Goal: Find specific page/section

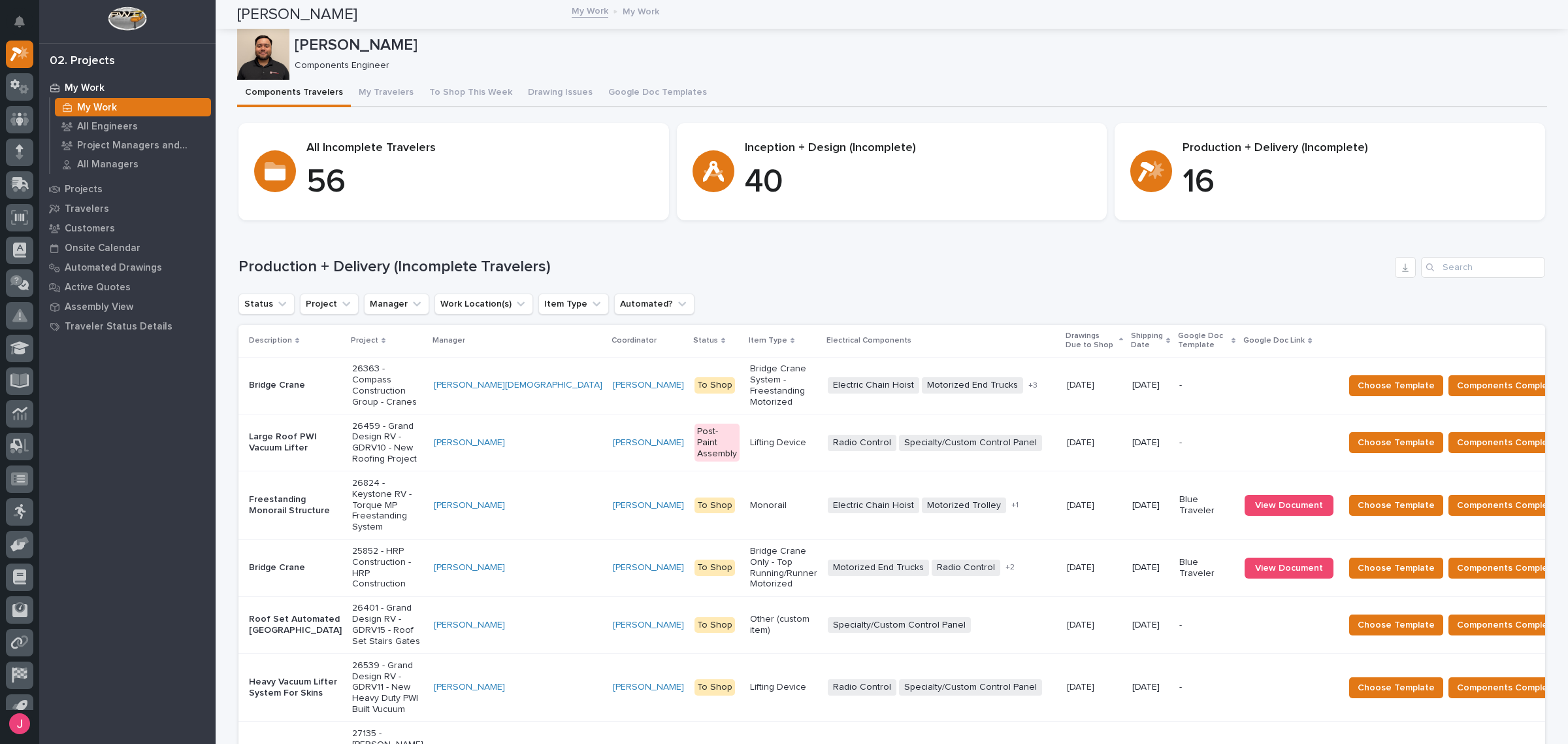
click at [787, 247] on div "Loading... Saving… Production + Delivery (Incomplete Travelers) Status Project …" at bounding box center [892, 636] width 1307 height 810
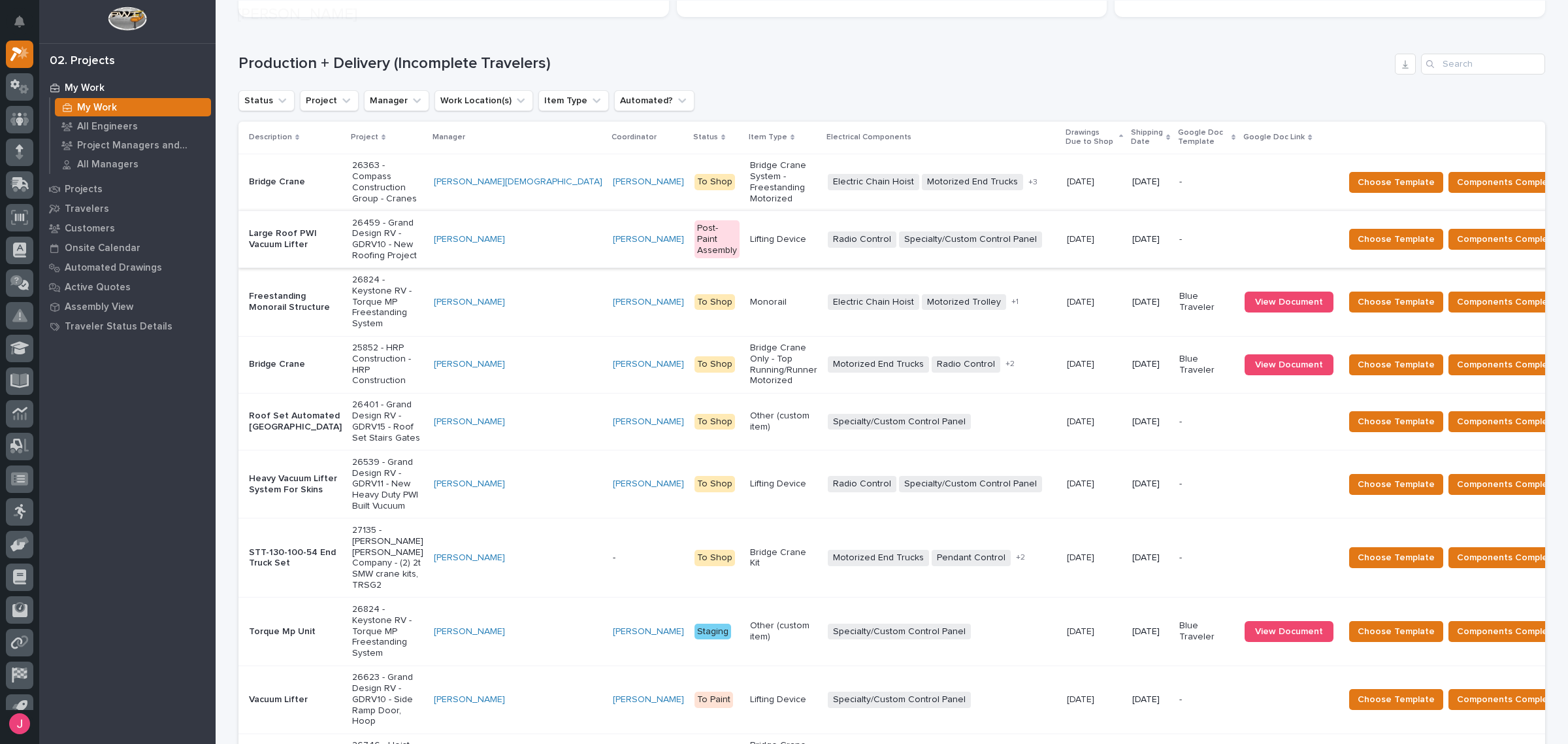
scroll to position [327, 0]
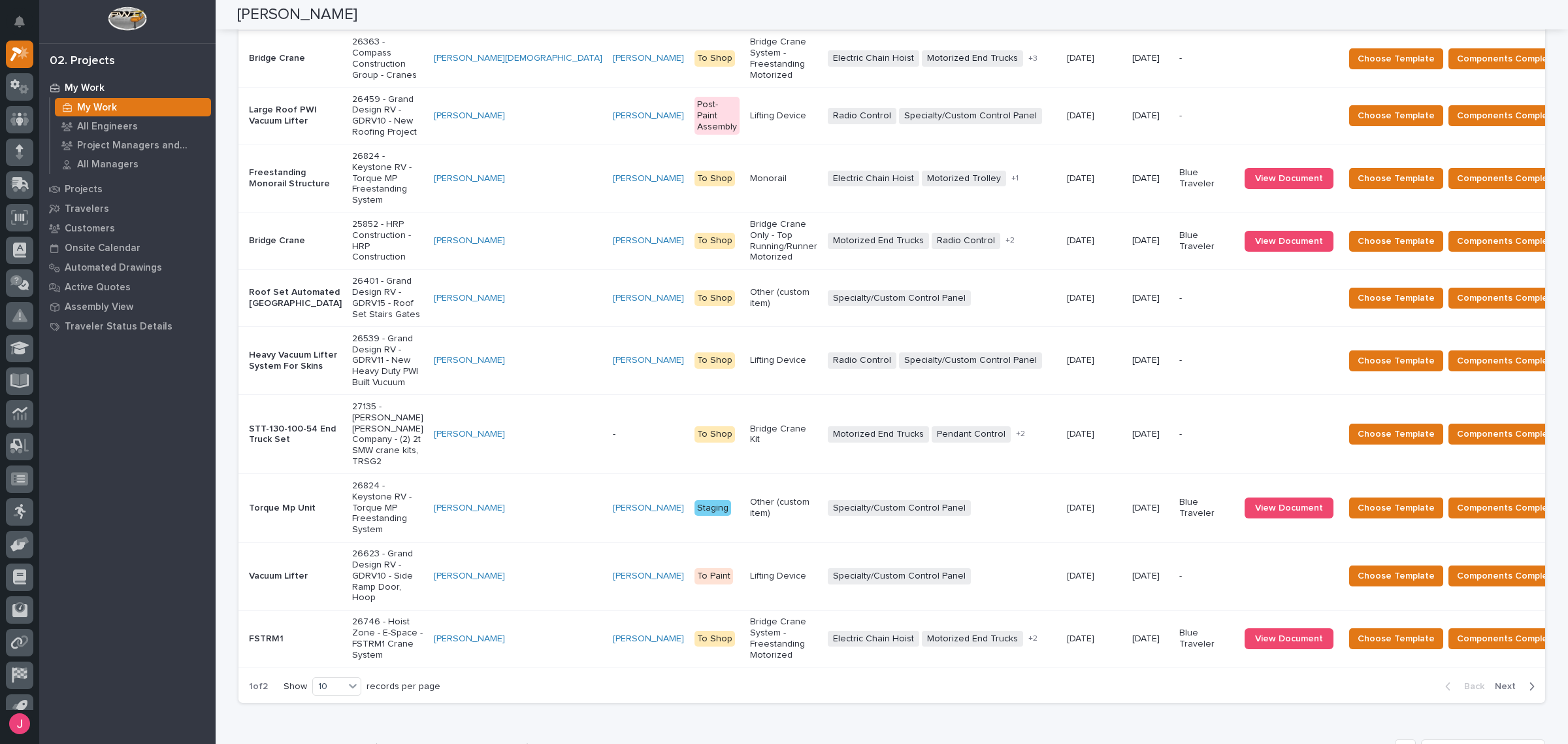
click at [1006, 740] on div "Inception + Design (Incomplete Travelers)" at bounding box center [892, 750] width 1307 height 21
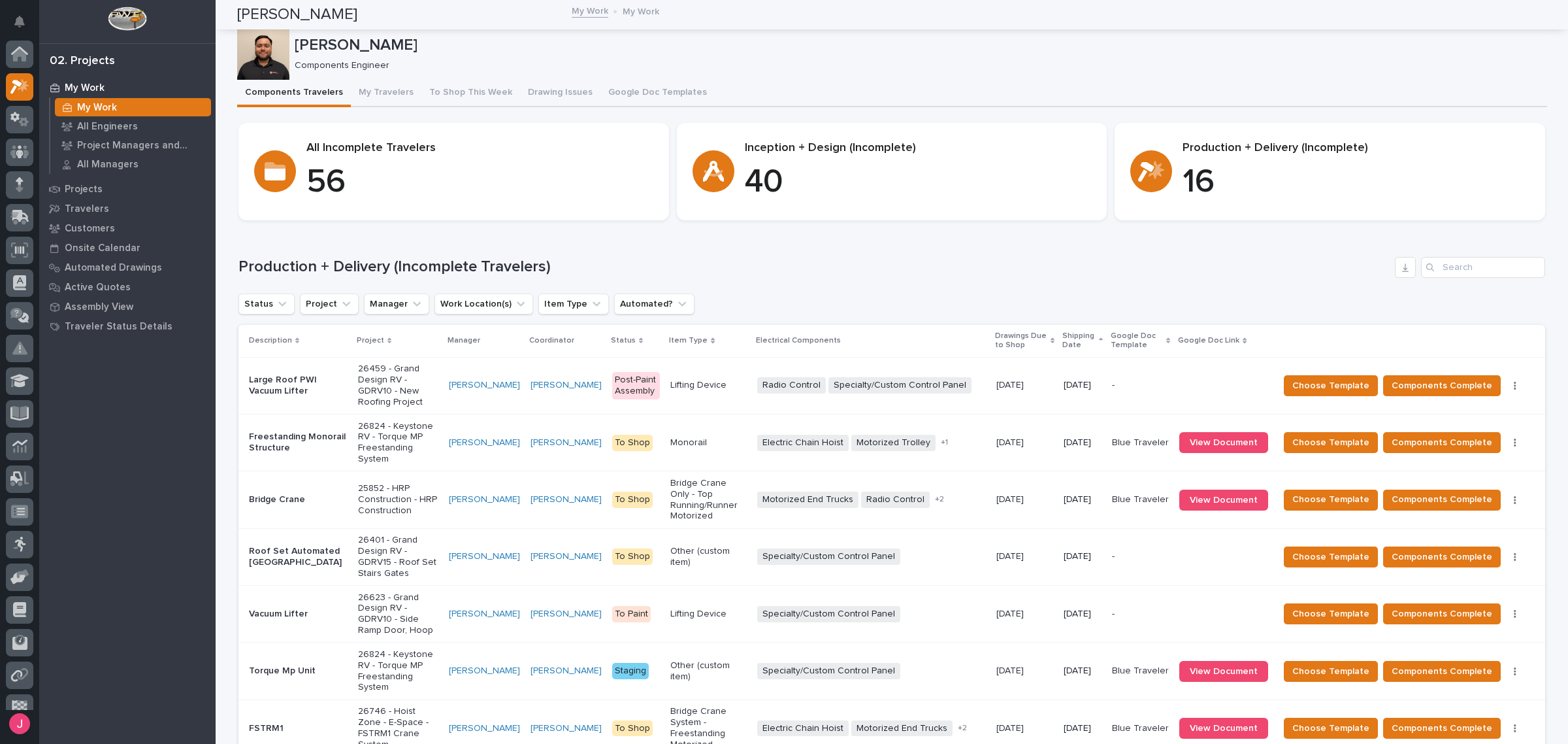
scroll to position [33, 0]
